Goal: Transaction & Acquisition: Download file/media

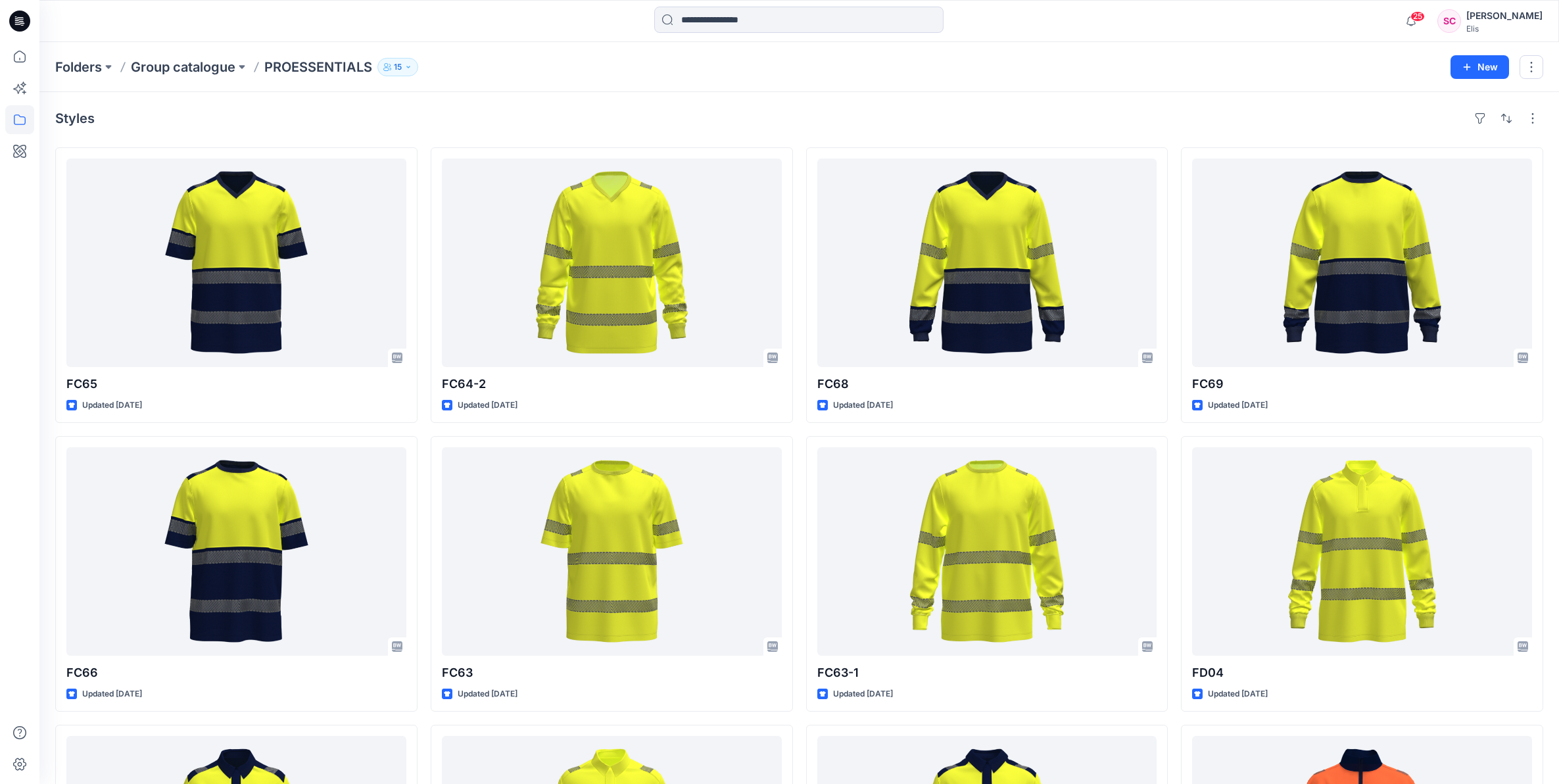
scroll to position [155, 0]
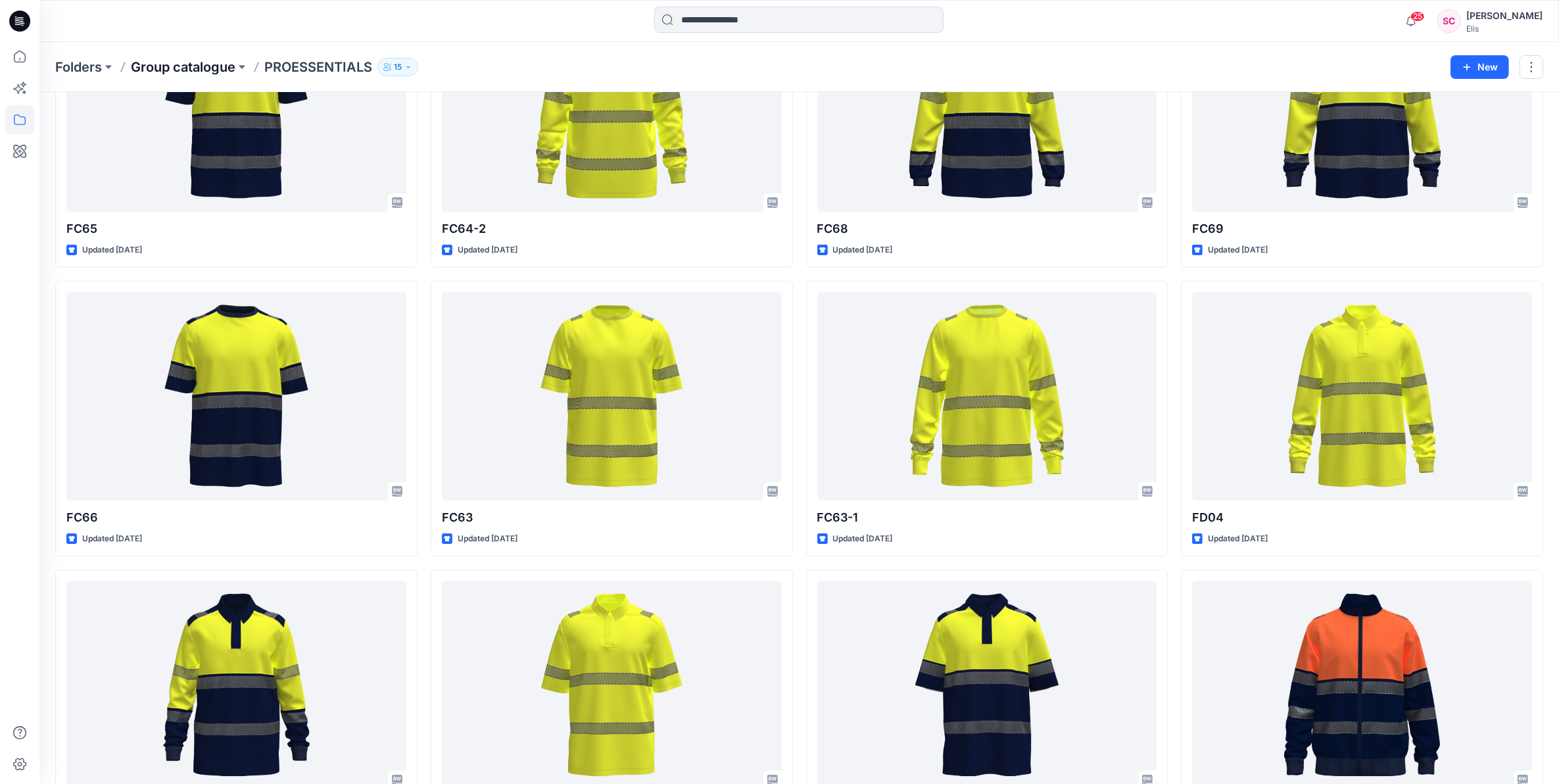
click at [198, 64] on p "Group catalogue" at bounding box center [183, 67] width 104 height 18
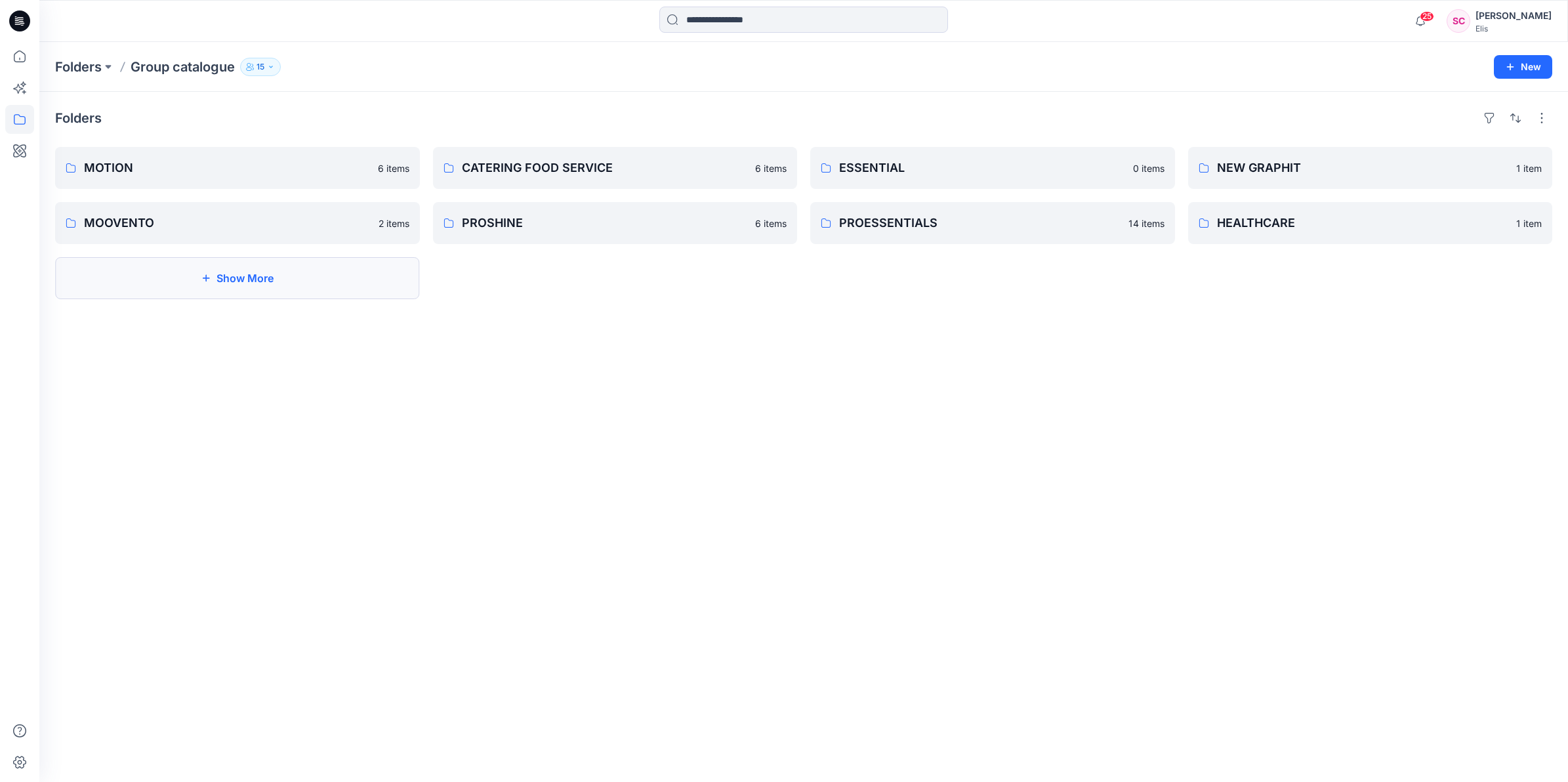
click at [284, 270] on button "Show More" at bounding box center [237, 277] width 365 height 42
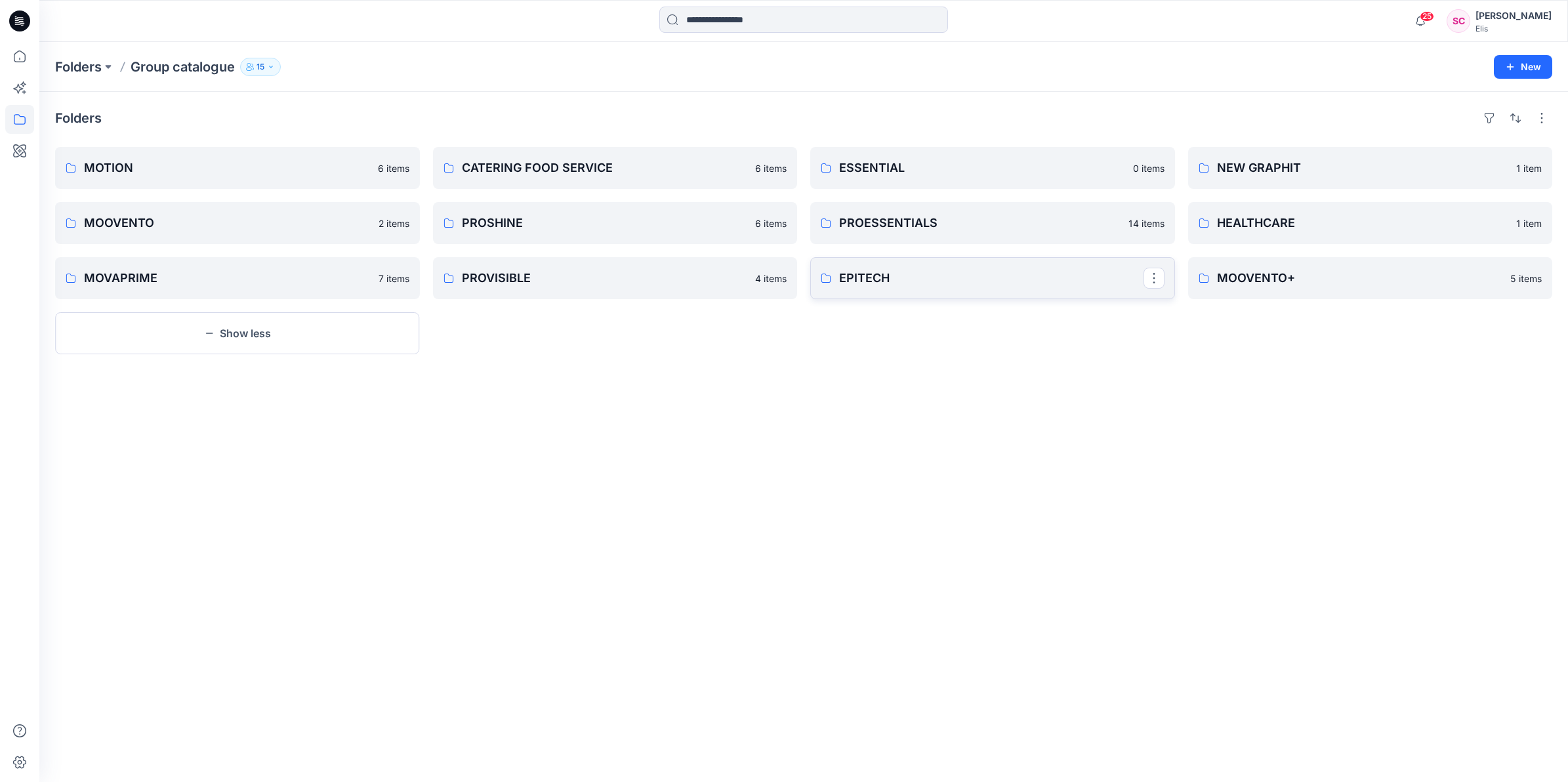
click at [887, 280] on p "EPITECH" at bounding box center [991, 278] width 304 height 18
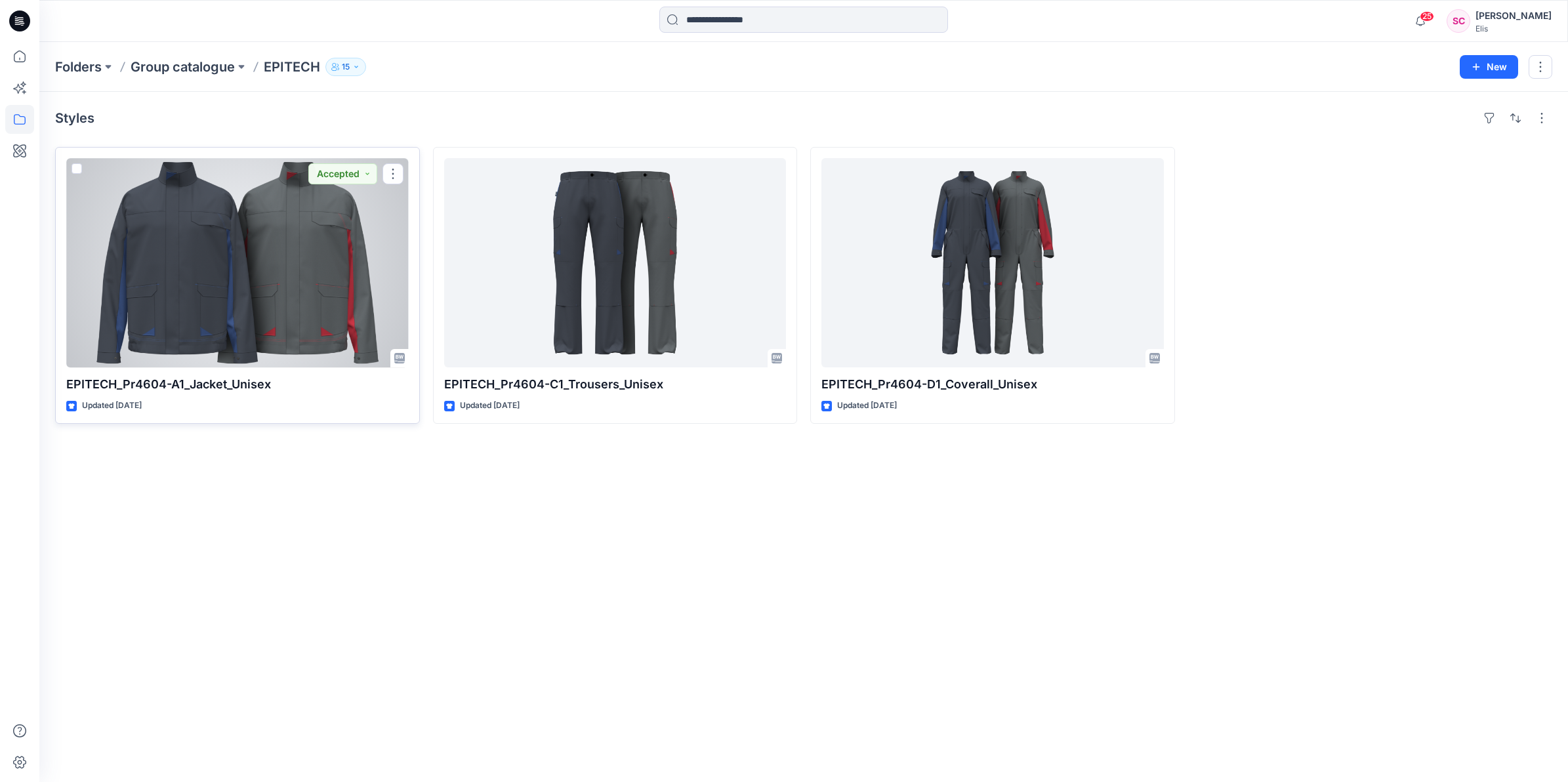
click at [259, 224] on div at bounding box center [238, 263] width 342 height 209
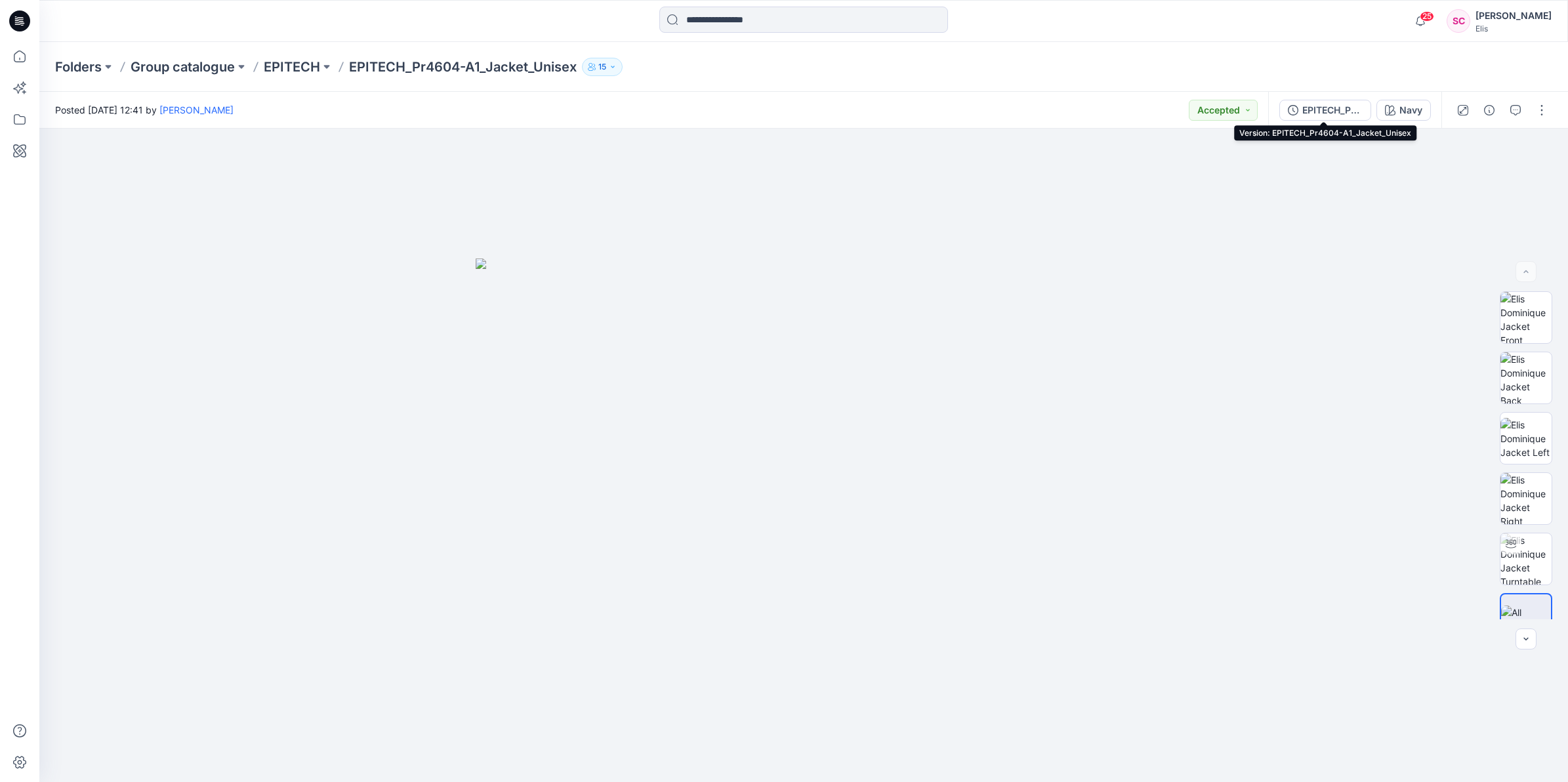
click at [1326, 109] on div "EPITECH_Pr4604-A1_Jacket_Unisex" at bounding box center [1332, 110] width 60 height 15
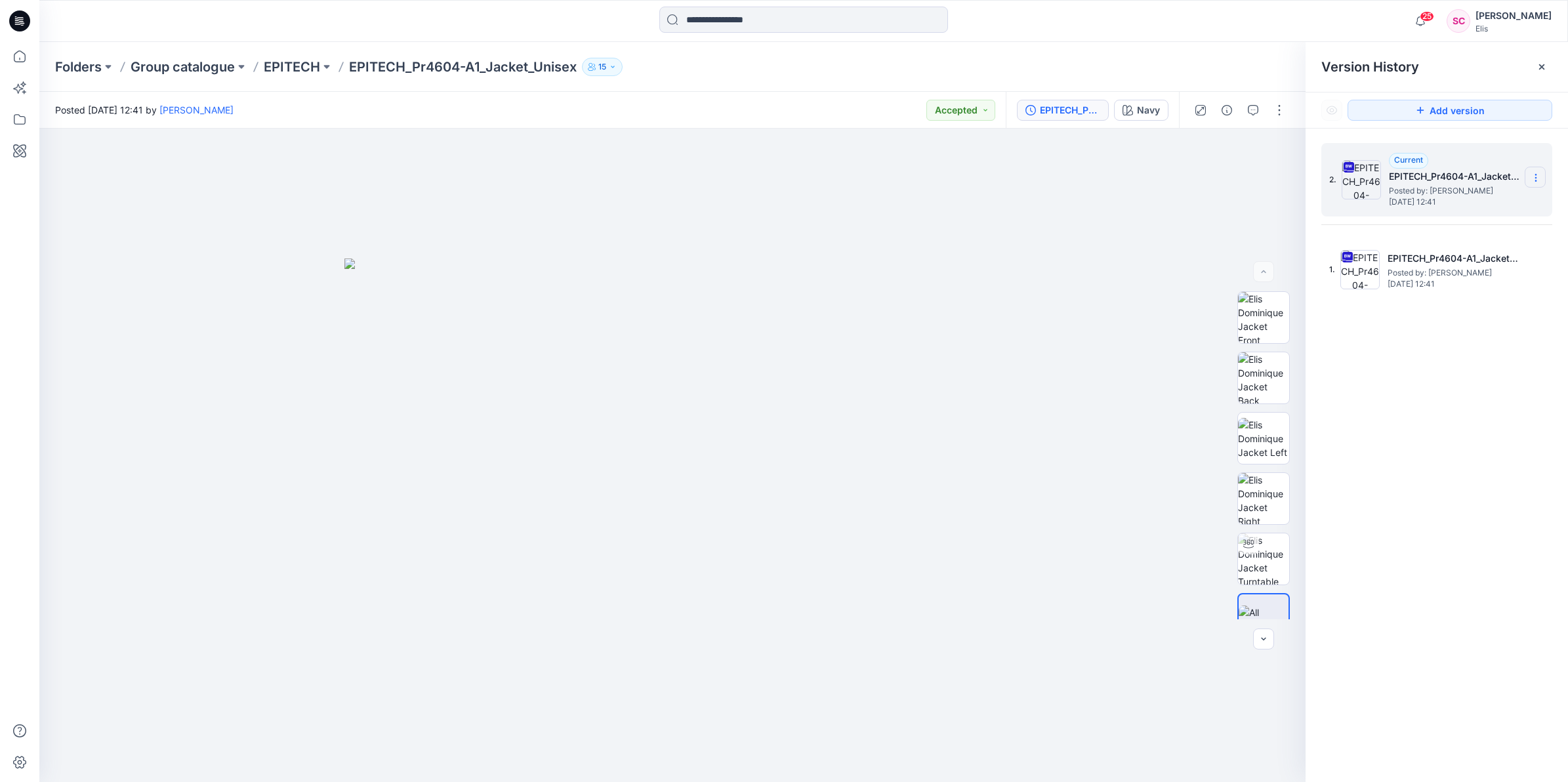
click at [1531, 176] on icon at bounding box center [1536, 178] width 11 height 11
click at [1473, 198] on span "Download Source BW File" at bounding box center [1469, 204] width 109 height 16
